Goal: Task Accomplishment & Management: Use online tool/utility

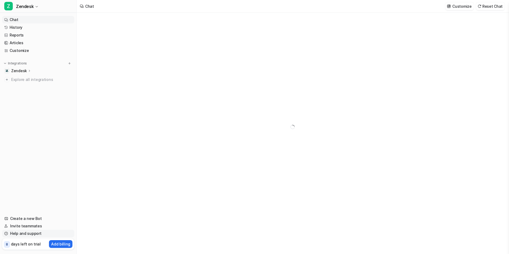
type textarea "**********"
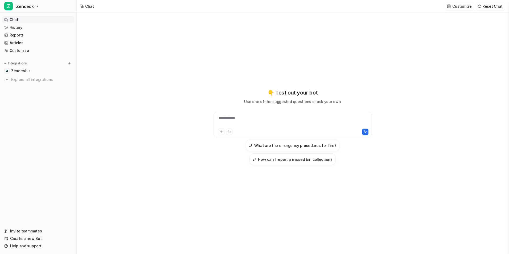
click at [31, 69] on div "Zendesk" at bounding box center [38, 70] width 72 height 7
click at [13, 113] on span "Explore all integrations" at bounding box center [41, 110] width 61 height 9
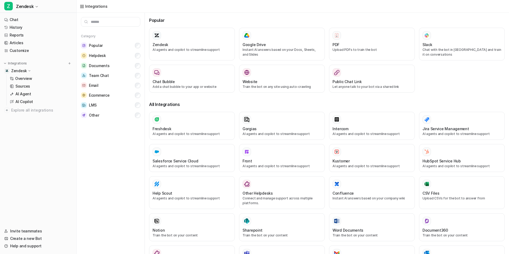
click at [21, 70] on p "Zendesk" at bounding box center [19, 70] width 16 height 5
click at [21, 71] on p "Zendesk" at bounding box center [19, 70] width 16 height 5
click at [19, 79] on p "Overview" at bounding box center [23, 78] width 17 height 5
click at [22, 88] on p "Sources" at bounding box center [22, 86] width 15 height 5
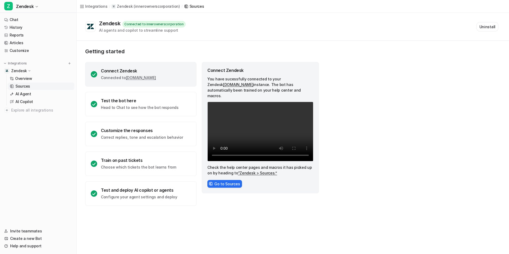
click at [18, 71] on p "Zendesk" at bounding box center [19, 70] width 16 height 5
click at [17, 73] on p "Zendesk" at bounding box center [19, 70] width 16 height 5
click at [18, 77] on p "Overview" at bounding box center [23, 78] width 17 height 5
click at [230, 180] on button "Go to Sources" at bounding box center [224, 184] width 35 height 8
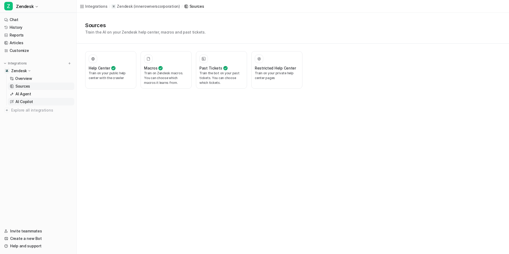
click at [42, 104] on link "AI Copilot" at bounding box center [41, 101] width 67 height 7
click at [47, 104] on link "AI Copilot" at bounding box center [41, 101] width 67 height 7
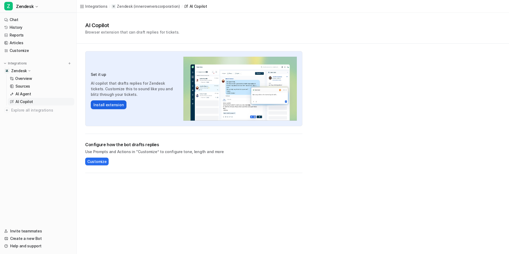
click at [101, 106] on button "Install extension" at bounding box center [109, 104] width 36 height 9
